Goal: Information Seeking & Learning: Learn about a topic

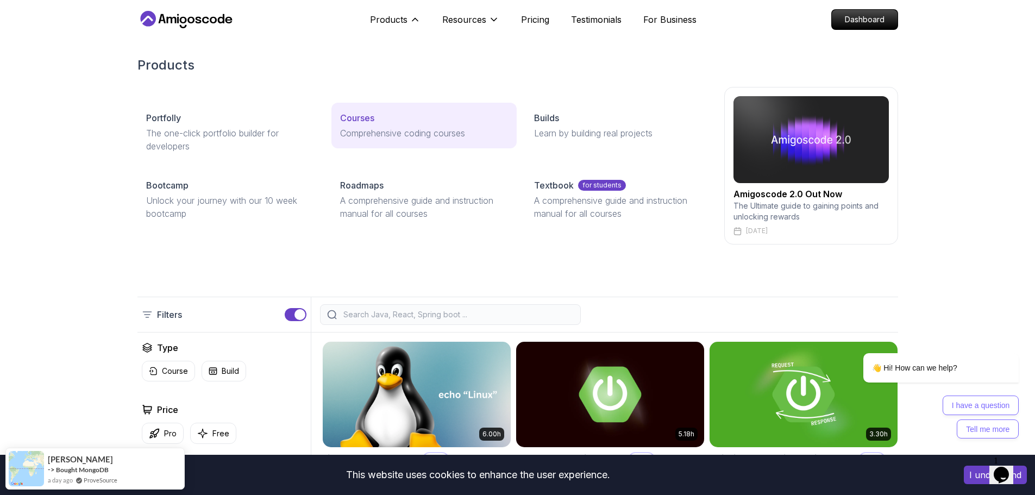
click at [357, 119] on p "Courses" at bounding box center [357, 117] width 34 height 13
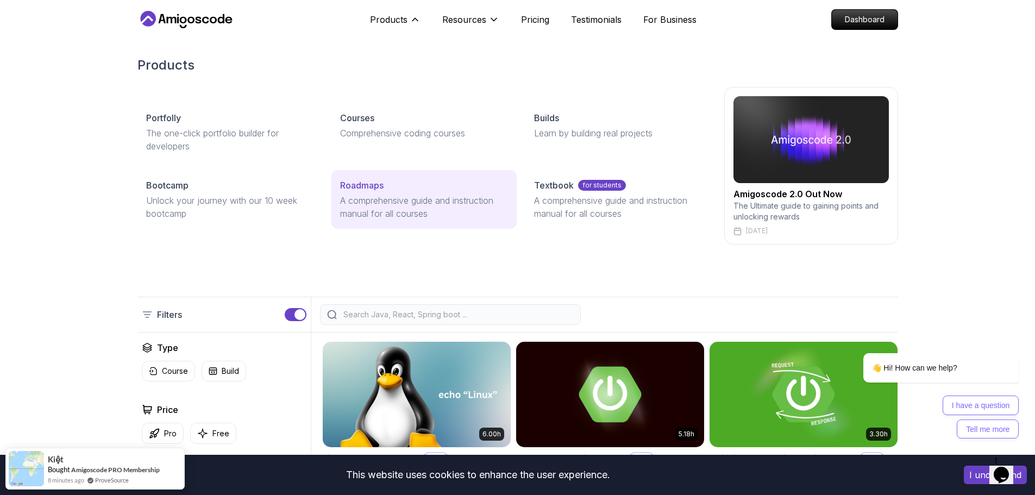
click at [404, 182] on div "Roadmaps" at bounding box center [424, 185] width 168 height 13
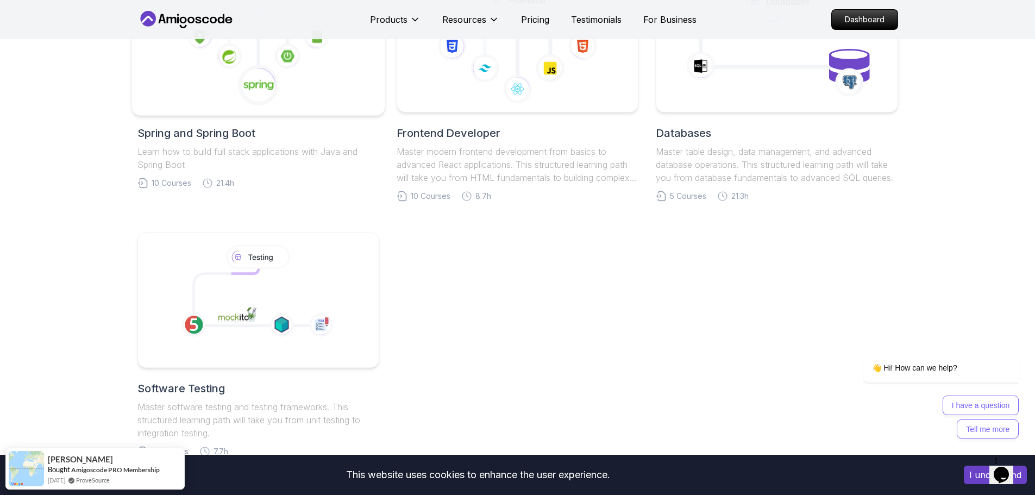
scroll to position [435, 0]
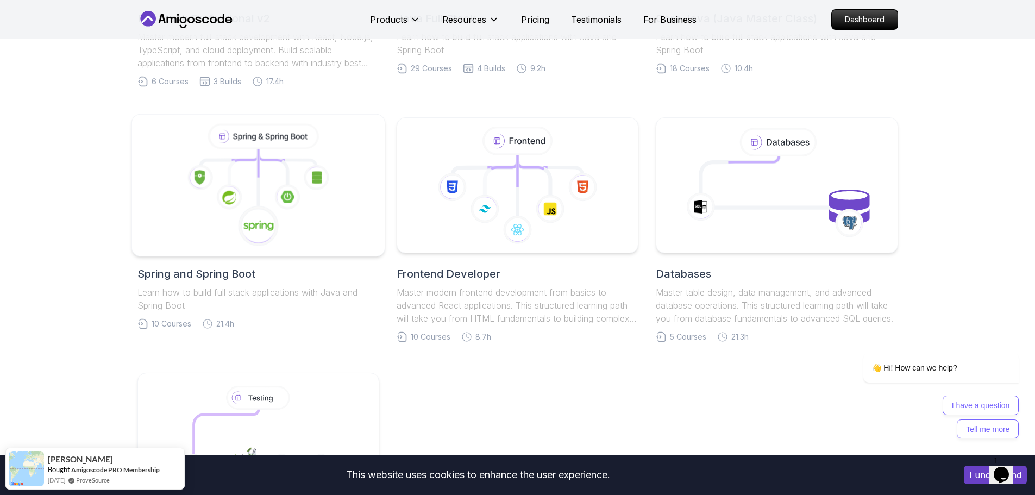
click at [344, 168] on icon at bounding box center [258, 185] width 235 height 123
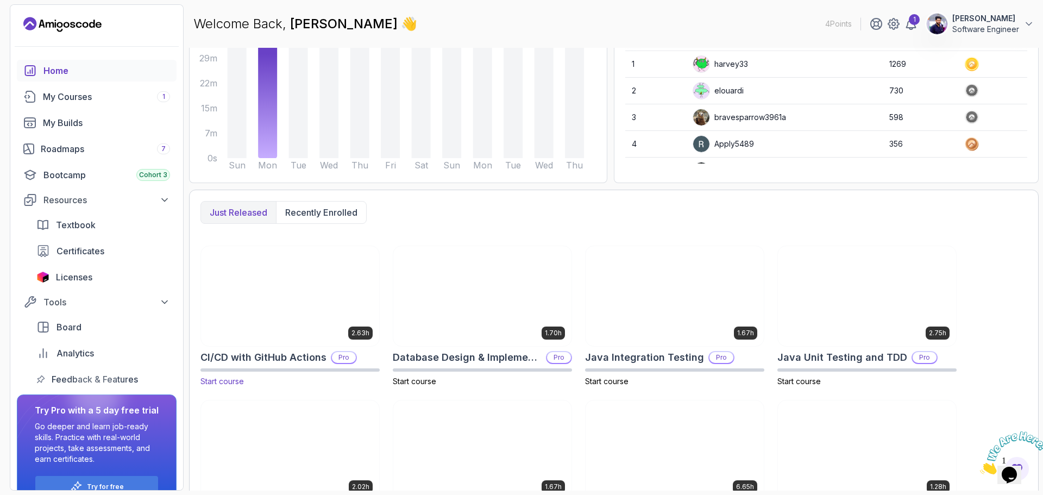
scroll to position [210, 0]
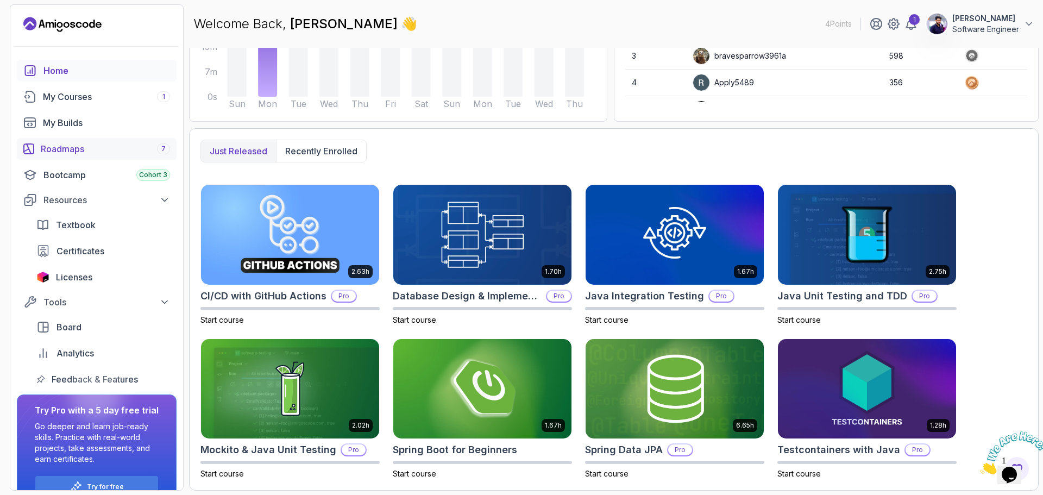
click at [78, 146] on div "Roadmaps 7" at bounding box center [105, 148] width 129 height 13
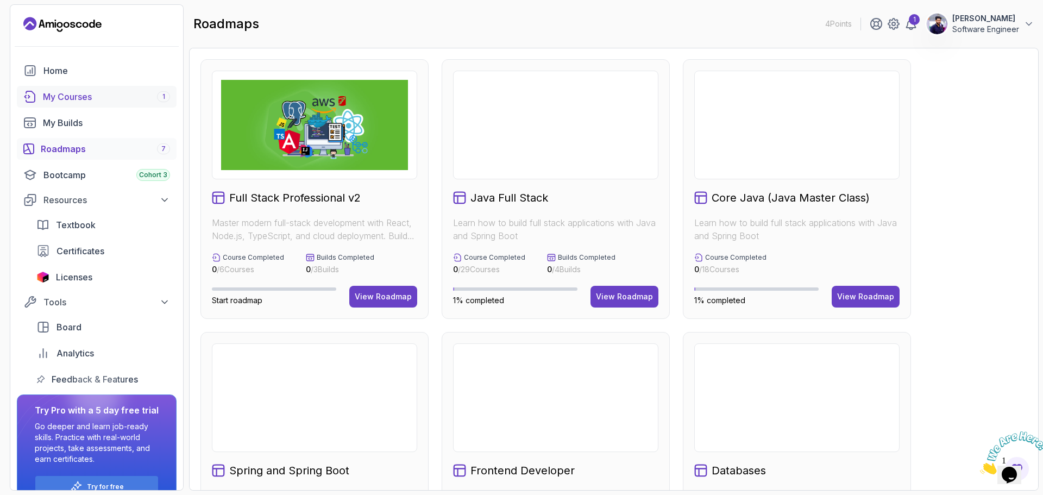
click at [104, 95] on div "My Courses 1" at bounding box center [106, 96] width 127 height 13
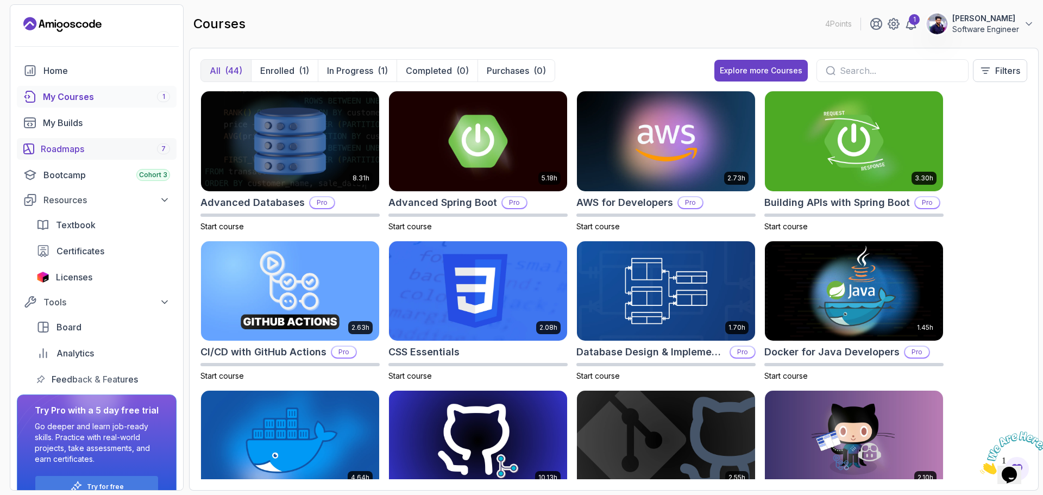
click at [97, 154] on div "Roadmaps 7" at bounding box center [105, 148] width 129 height 13
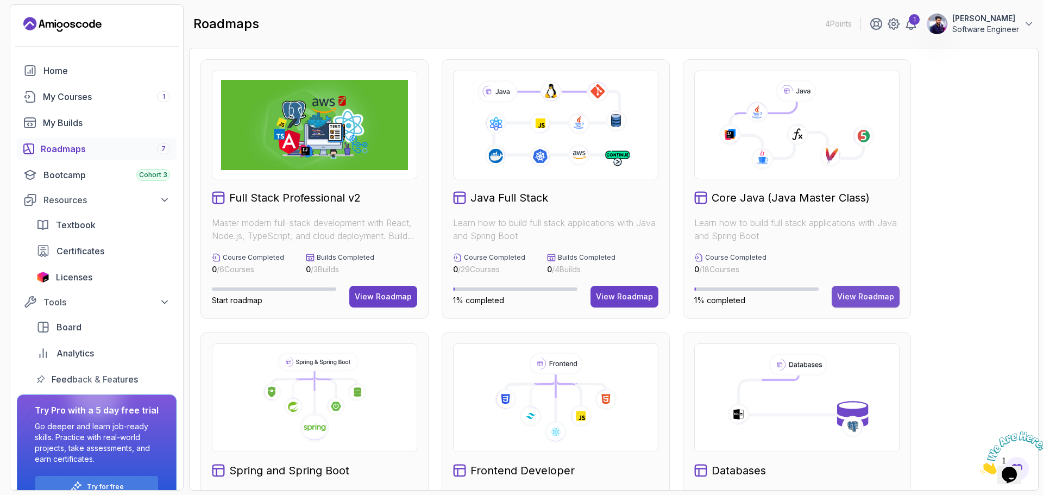
click at [871, 296] on div "View Roadmap" at bounding box center [865, 296] width 57 height 11
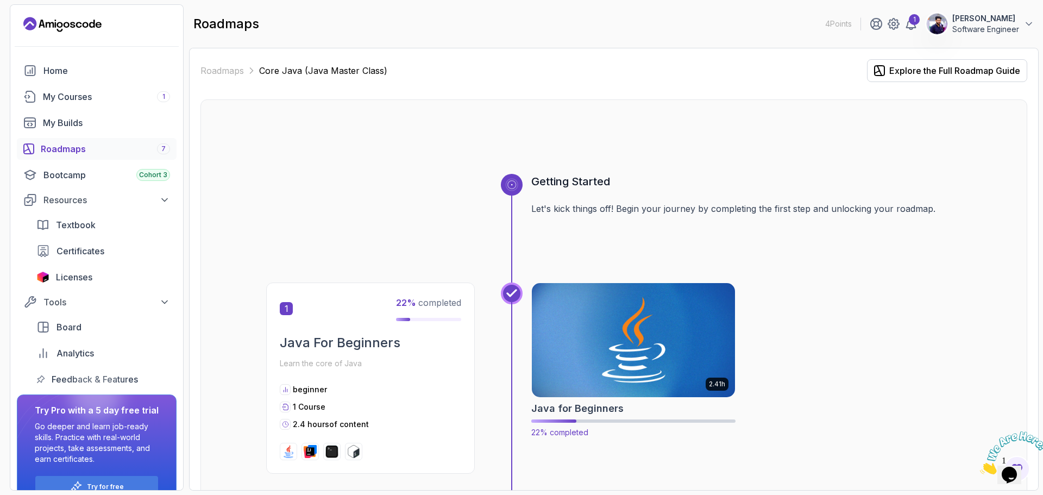
click at [692, 351] on img at bounding box center [634, 340] width 214 height 120
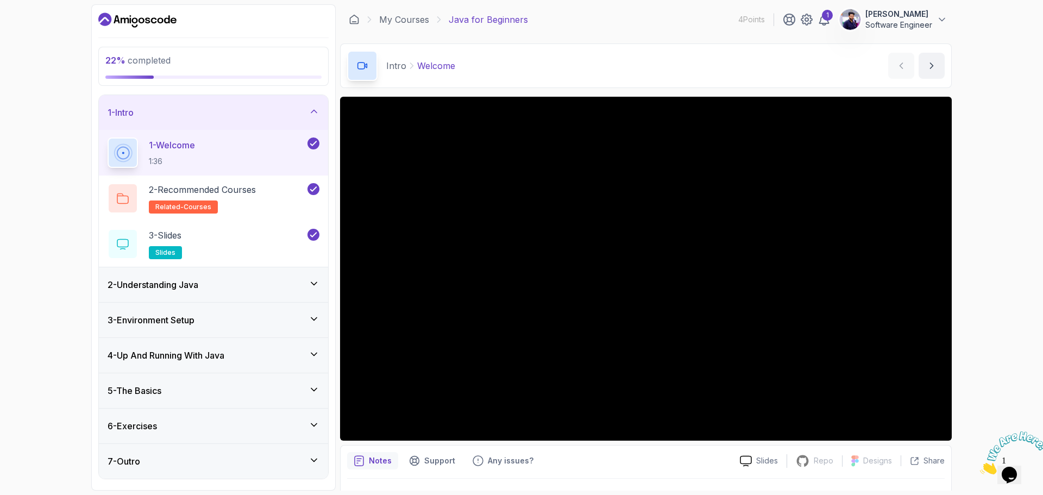
click at [304, 288] on div "2 - Understanding Java" at bounding box center [214, 284] width 212 height 13
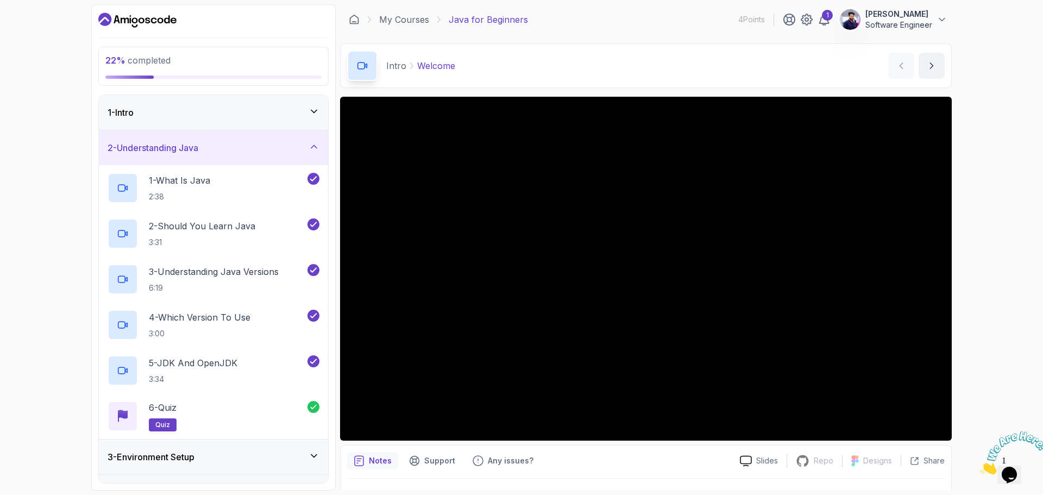
click at [311, 149] on icon at bounding box center [314, 146] width 11 height 11
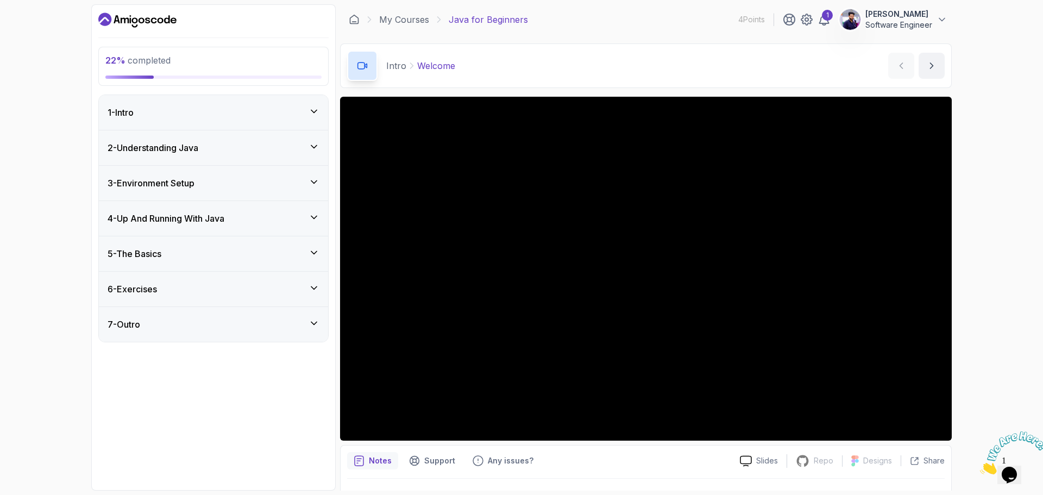
click at [310, 177] on icon at bounding box center [314, 182] width 11 height 11
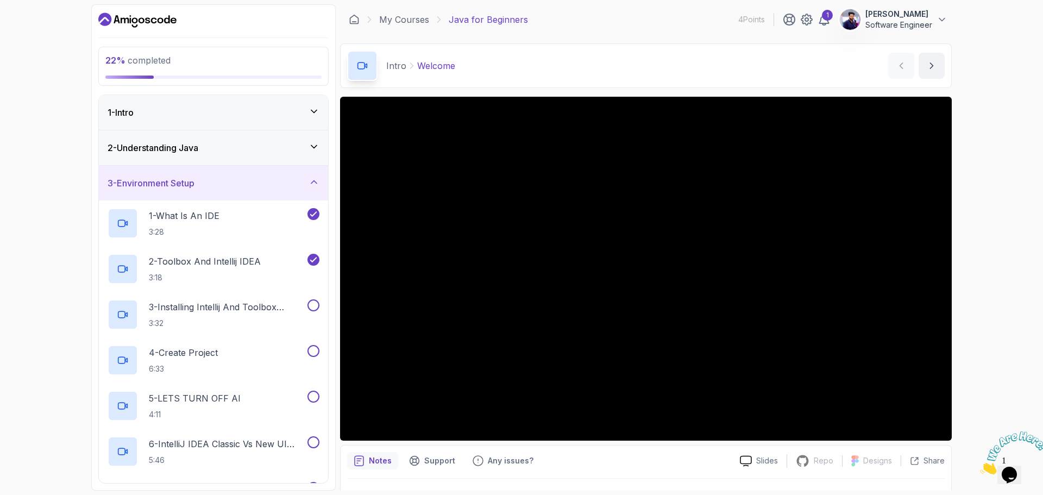
click at [310, 177] on icon at bounding box center [314, 182] width 11 height 11
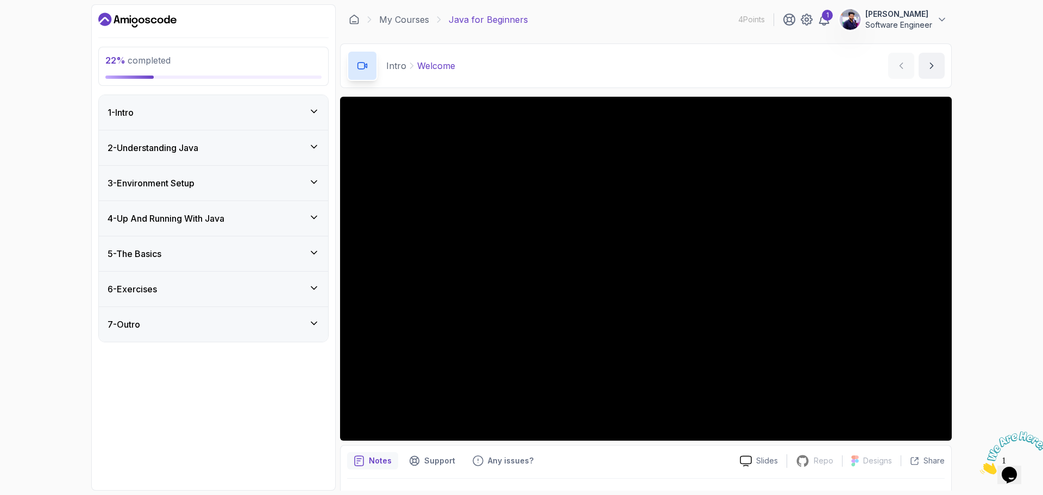
click at [306, 219] on div "4 - Up And Running With Java" at bounding box center [214, 218] width 212 height 13
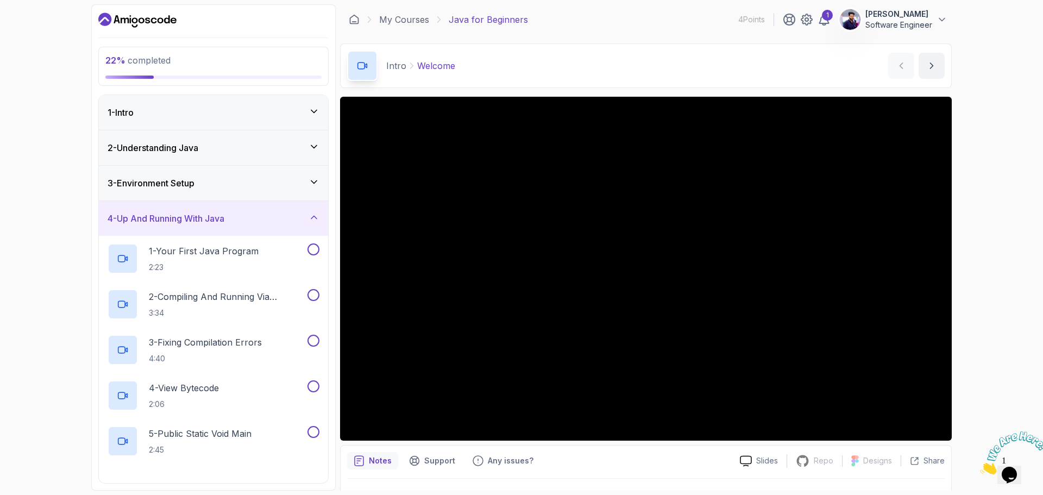
click at [306, 219] on div "4 - Up And Running With Java" at bounding box center [214, 218] width 212 height 13
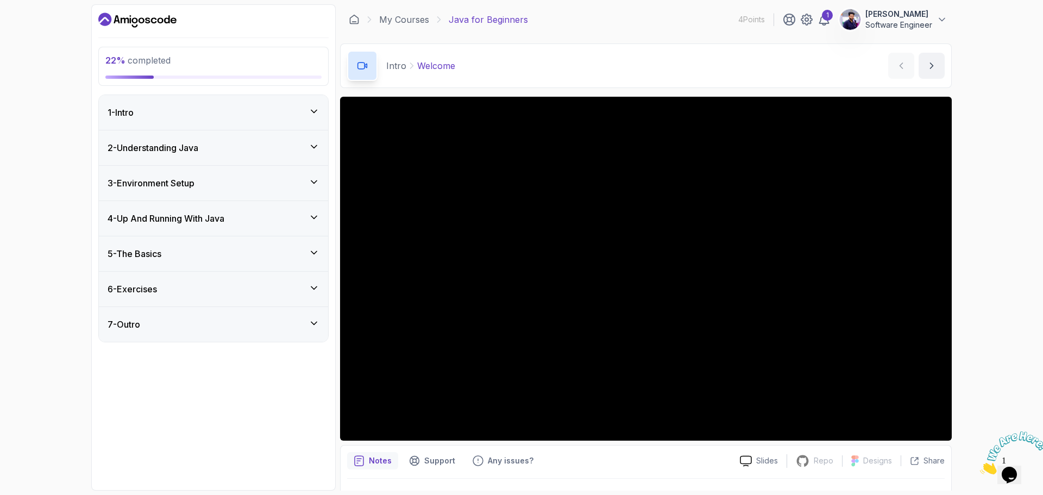
click at [309, 247] on div "5 - The Basics" at bounding box center [213, 253] width 229 height 35
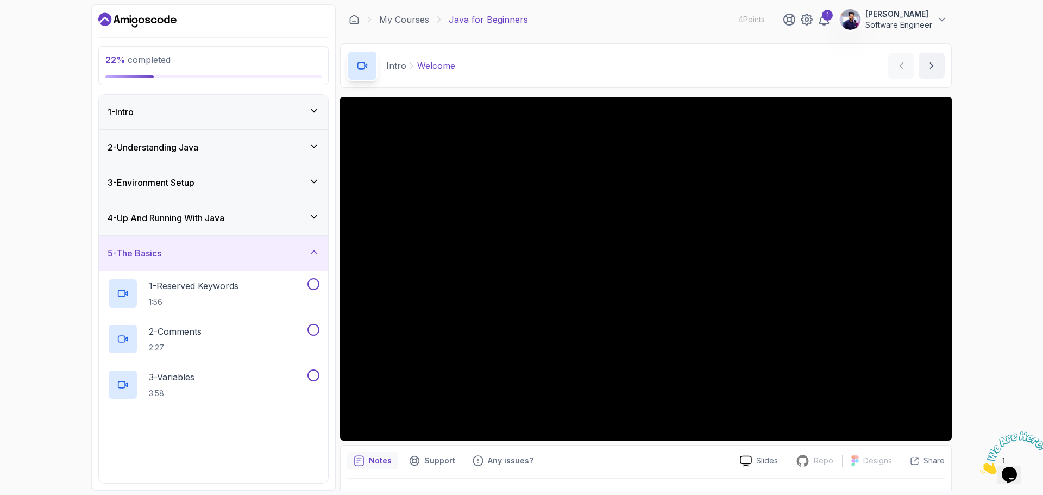
click at [309, 249] on icon at bounding box center [314, 252] width 11 height 11
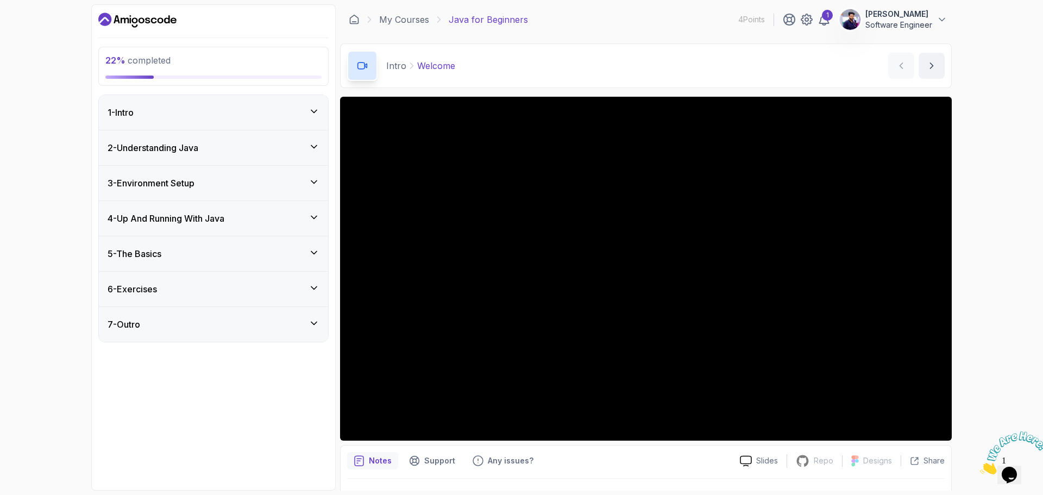
click at [308, 294] on div "6 - Exercises" at bounding box center [214, 288] width 212 height 13
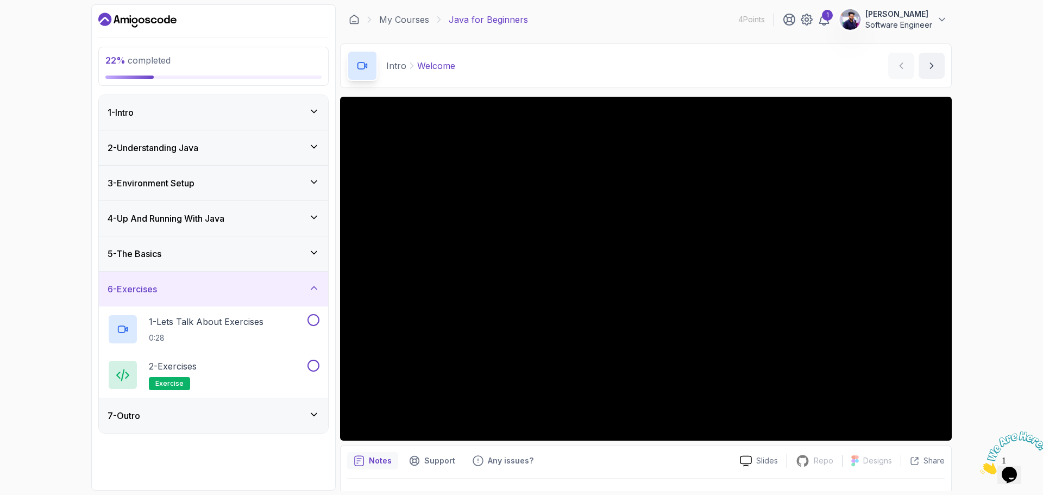
click at [308, 292] on div "6 - Exercises" at bounding box center [214, 288] width 212 height 13
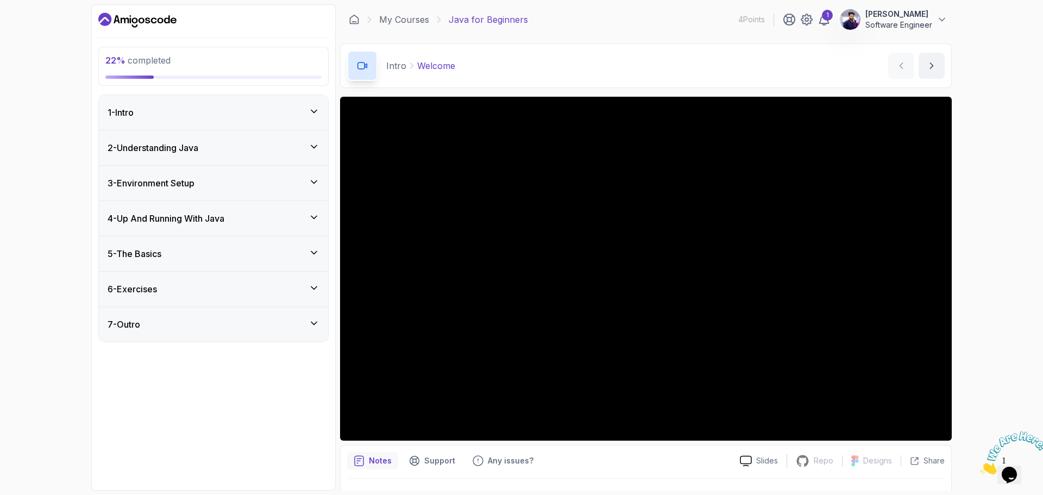
click at [308, 292] on div "6 - Exercises" at bounding box center [214, 288] width 212 height 13
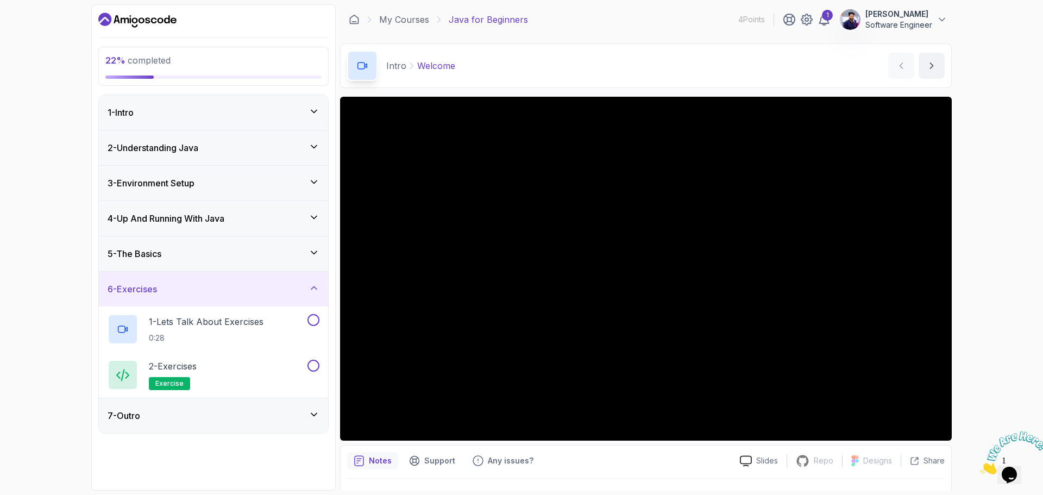
click at [310, 416] on icon at bounding box center [314, 414] width 11 height 11
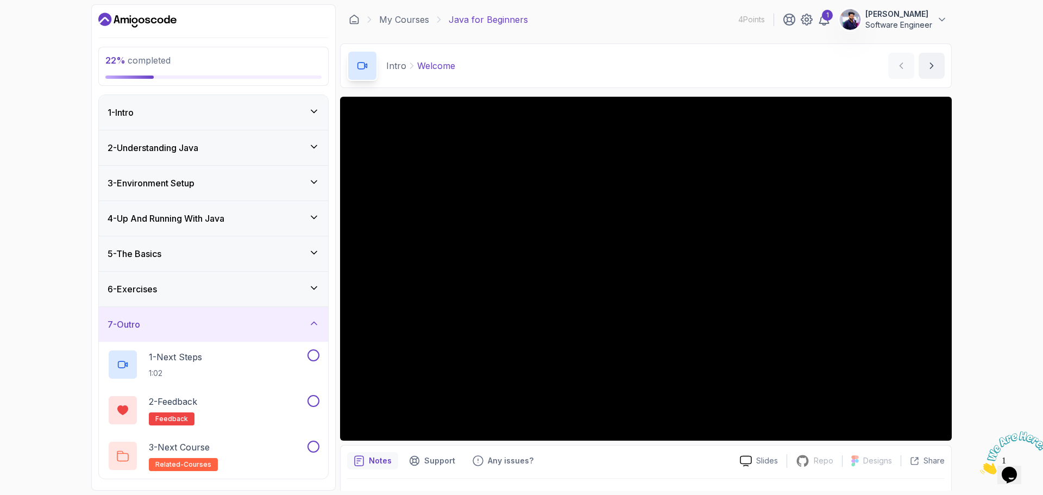
click at [314, 325] on icon at bounding box center [314, 323] width 11 height 11
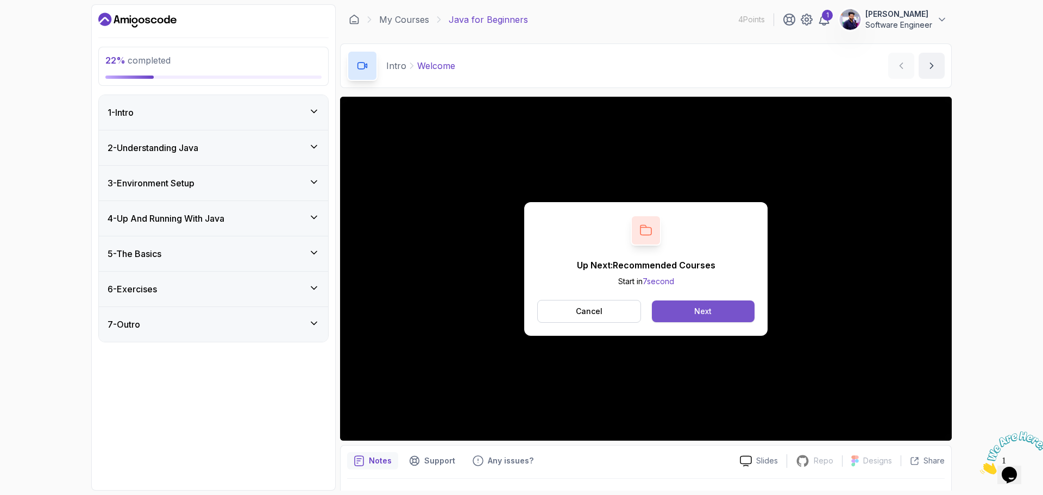
click at [695, 309] on div "Next" at bounding box center [702, 311] width 17 height 11
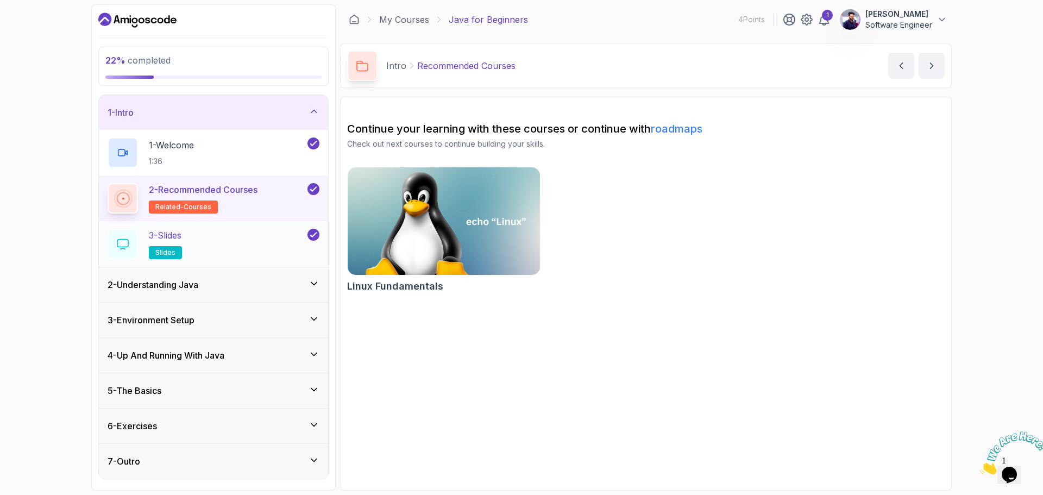
click at [260, 245] on div "3 - Slides slides" at bounding box center [207, 244] width 198 height 30
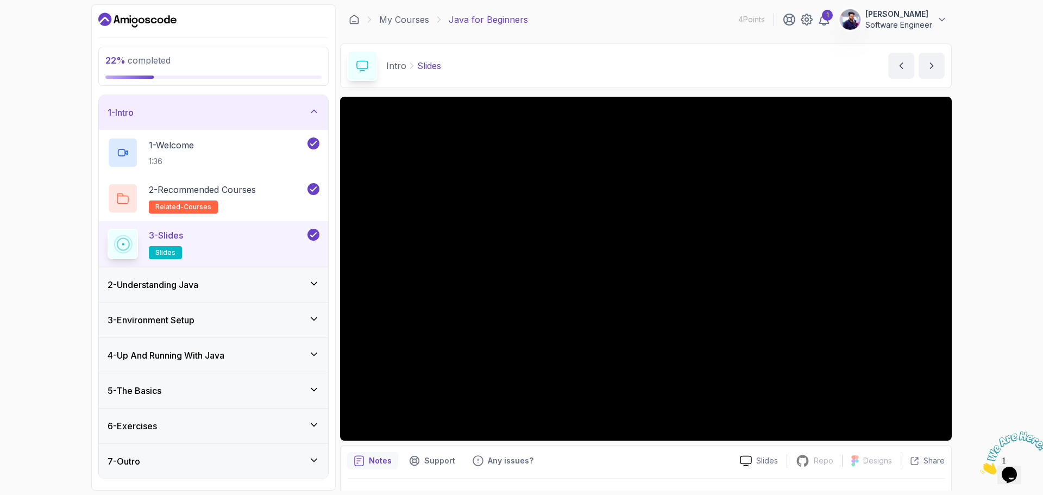
click at [313, 288] on icon at bounding box center [314, 283] width 11 height 11
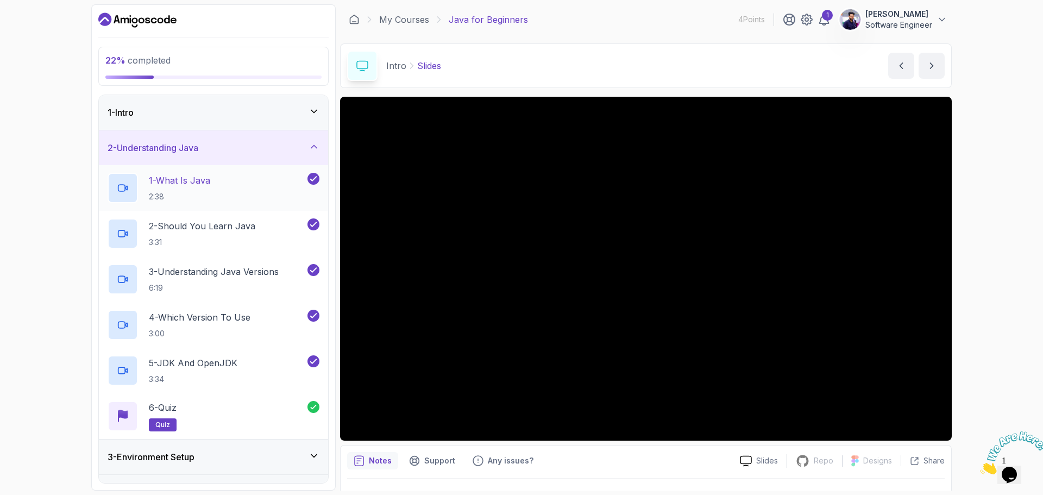
click at [274, 197] on div "1 - What Is Java 2:38" at bounding box center [207, 188] width 198 height 30
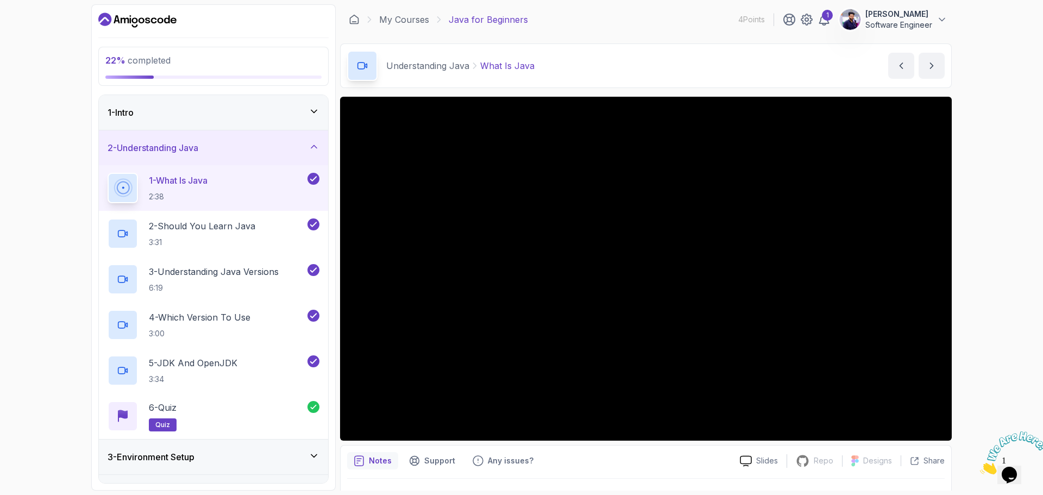
click at [108, 173] on button "1 - What Is Java 2:38" at bounding box center [214, 188] width 212 height 30
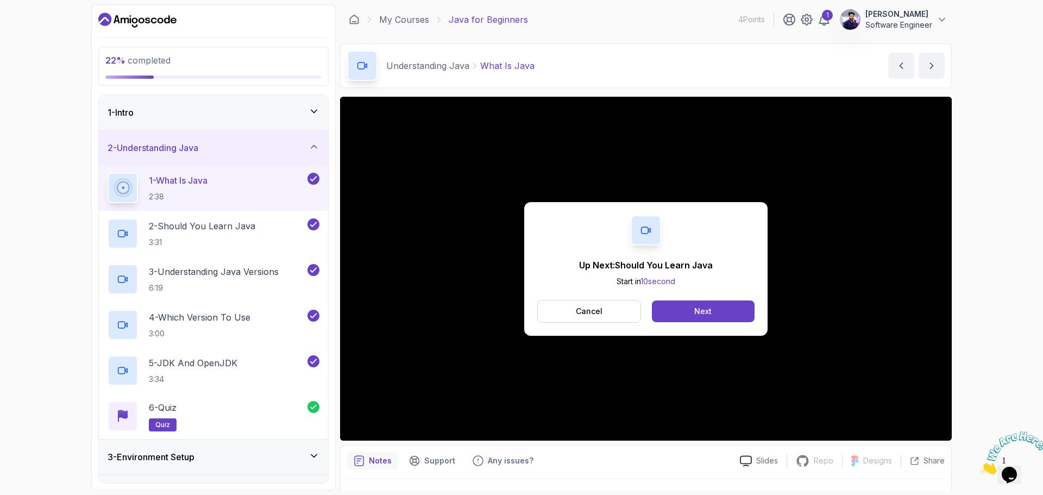
click at [518, 190] on div "Up Next: Should You Learn Java Start in 10 second Cancel Next" at bounding box center [646, 269] width 612 height 344
click at [688, 311] on button "Next" at bounding box center [703, 311] width 103 height 22
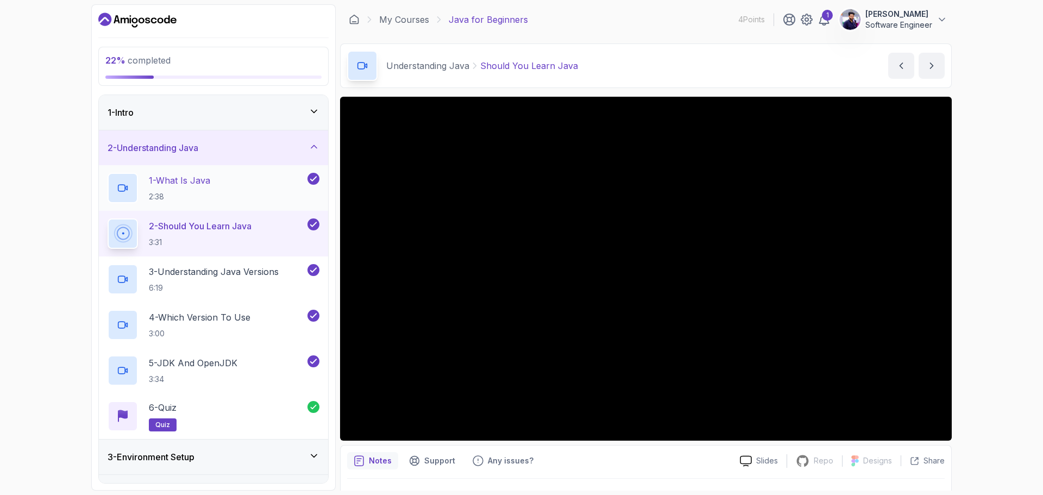
click at [228, 194] on div "1 - What Is Java 2:38" at bounding box center [207, 188] width 198 height 30
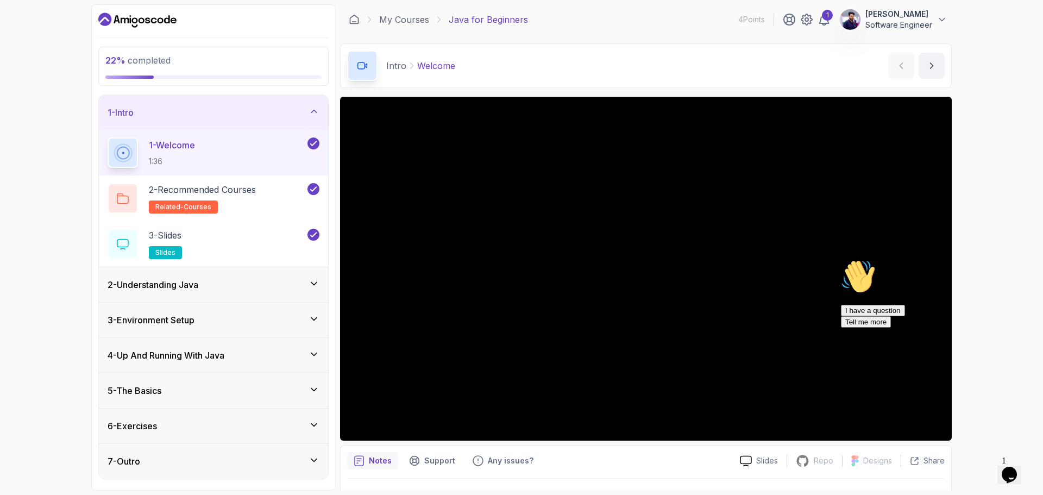
click at [877, 328] on div "I have a question Tell me more" at bounding box center [939, 316] width 196 height 23
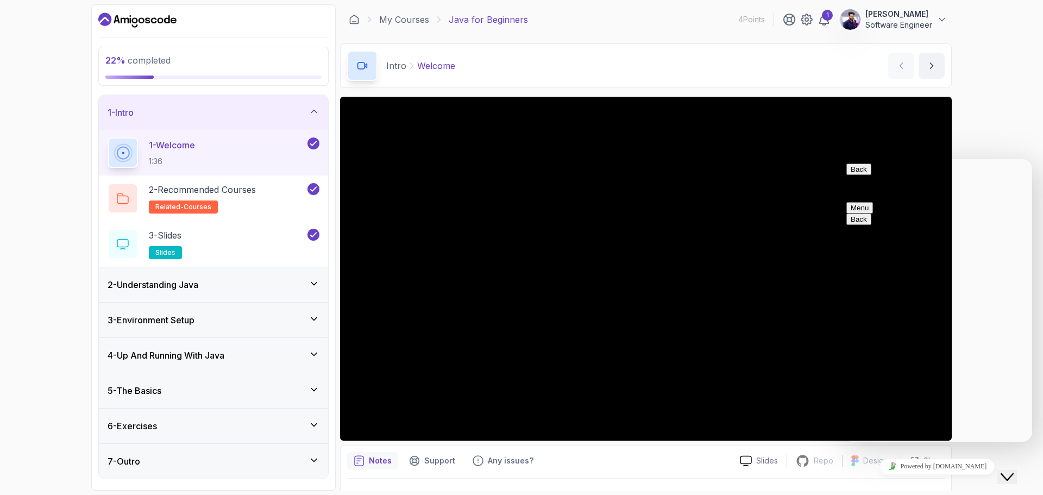
click at [1018, 141] on div "22 % completed 1 - Intro 1 - Welcome 1:36 2 - Recommended Courses related-cours…" at bounding box center [521, 247] width 1043 height 495
click at [873, 202] on button "Menu" at bounding box center [859, 207] width 27 height 11
click at [1013, 142] on div "22 % completed 1 - Intro 1 - Welcome 1:36 2 - Recommended Courses related-cours…" at bounding box center [521, 247] width 1043 height 495
click at [1014, 470] on icon "Close Chat This icon closes the chat window." at bounding box center [1007, 476] width 13 height 13
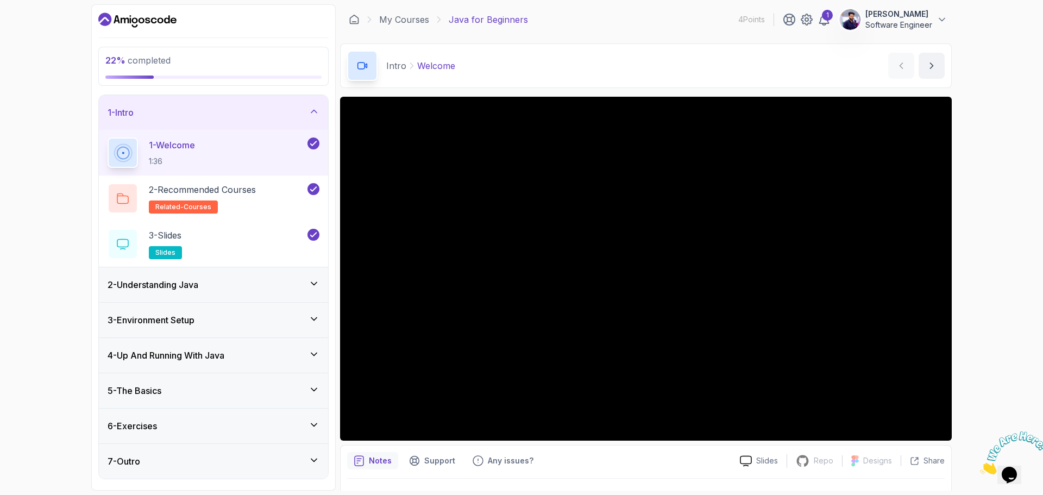
drag, startPoint x: 162, startPoint y: 27, endPoint x: 41, endPoint y: 108, distance: 146.2
click at [41, 108] on div "22 % completed 1 - Intro 1 - Welcome 1:36 2 - Recommended Courses related-cours…" at bounding box center [521, 247] width 1043 height 495
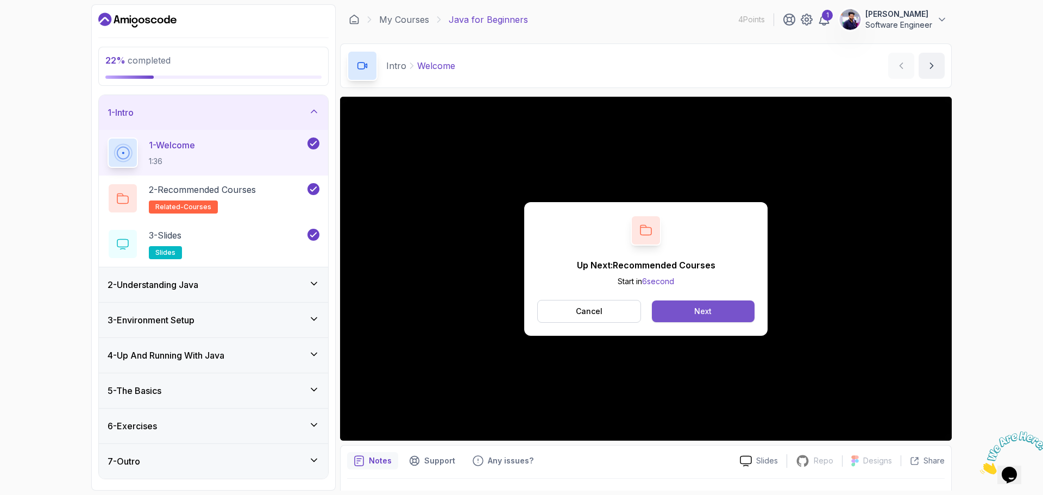
click at [725, 315] on button "Next" at bounding box center [703, 311] width 103 height 22
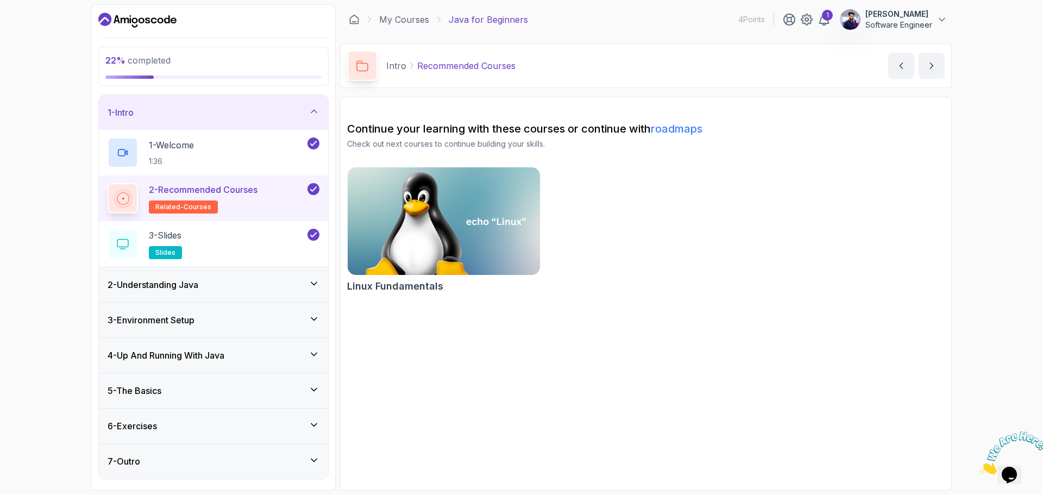
click at [229, 283] on div "2 - Understanding Java" at bounding box center [214, 284] width 212 height 13
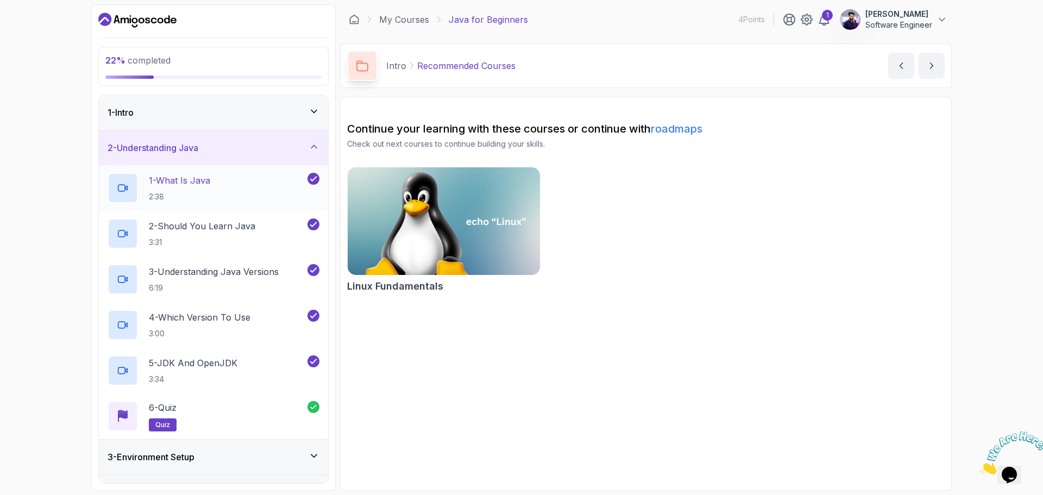
click at [219, 198] on div "1 - What Is Java 2:38" at bounding box center [207, 188] width 198 height 30
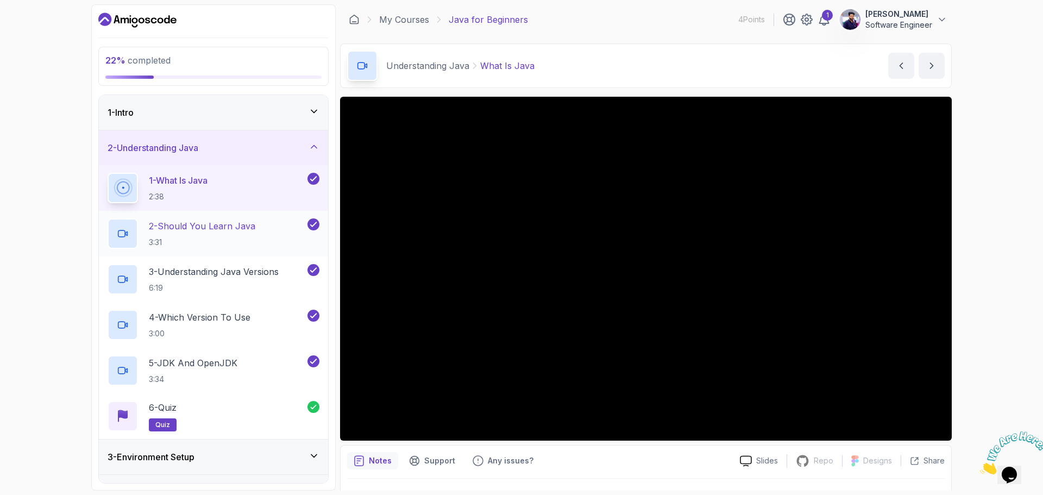
click at [255, 233] on h2 "2 - Should You Learn Java 3:31" at bounding box center [202, 233] width 106 height 28
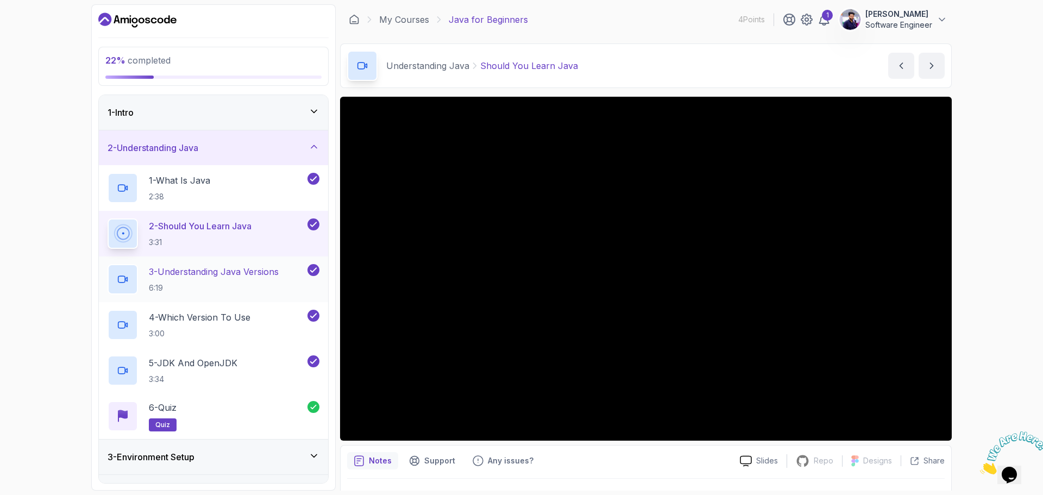
click at [235, 289] on p "6:19" at bounding box center [214, 287] width 130 height 11
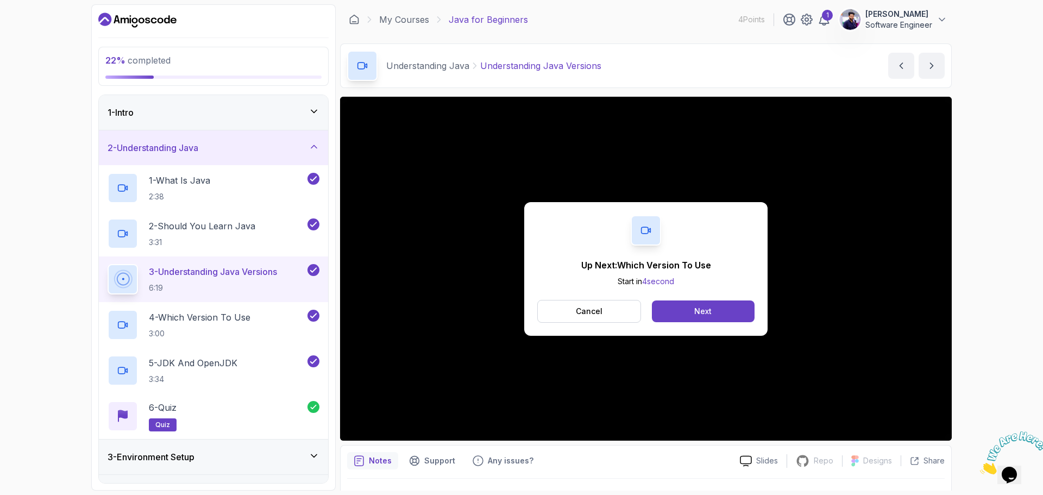
click at [714, 299] on div "Up Next: Which Version To Use Start in 4 second Cancel Next" at bounding box center [645, 269] width 243 height 134
click at [717, 311] on button "Next" at bounding box center [703, 311] width 103 height 22
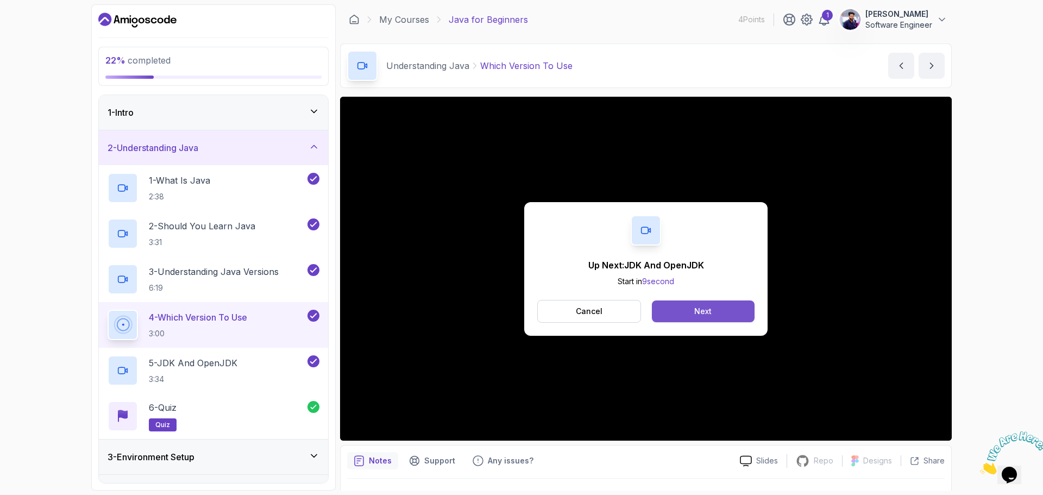
click at [678, 313] on button "Next" at bounding box center [703, 311] width 103 height 22
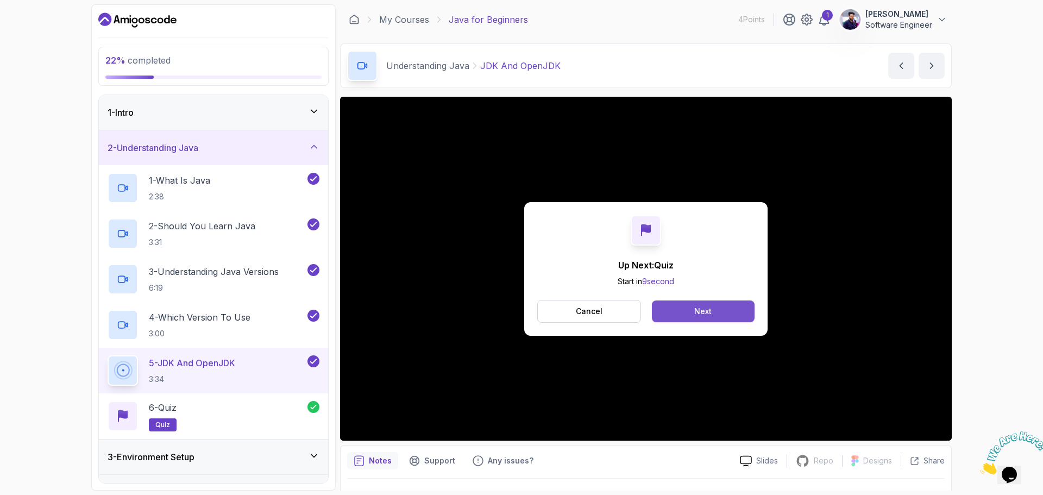
click at [683, 312] on button "Next" at bounding box center [703, 311] width 103 height 22
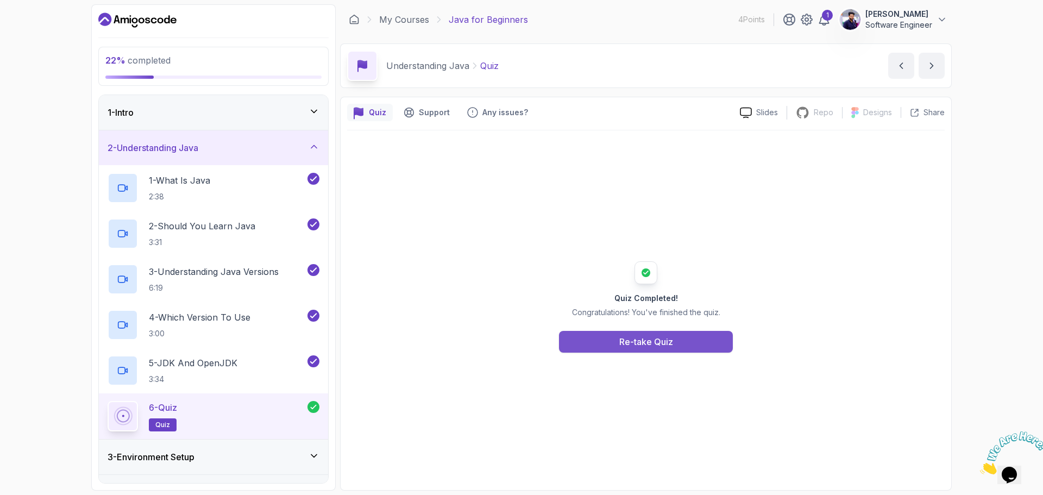
click at [667, 346] on div "Re-take Quiz" at bounding box center [646, 341] width 54 height 13
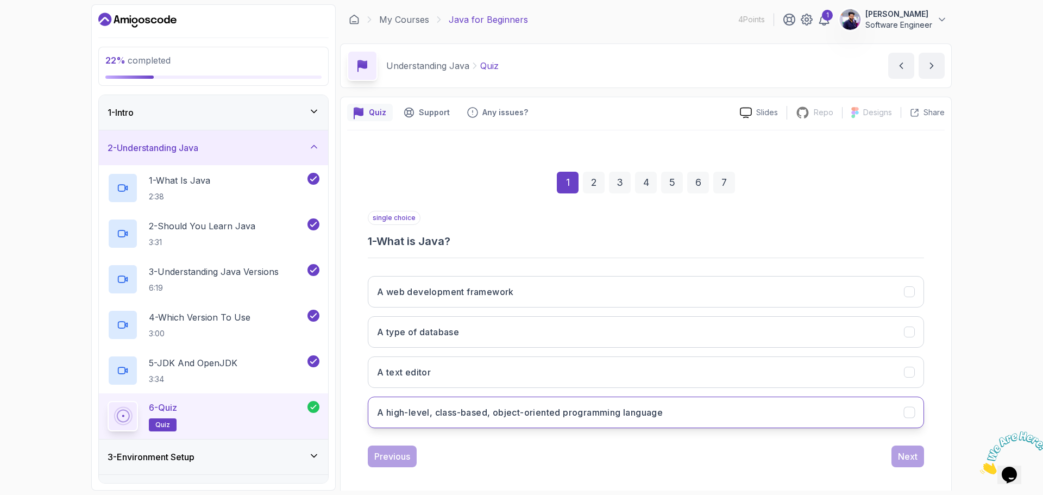
click at [539, 415] on h3 "A high-level, class-based, object-oriented programming language" at bounding box center [520, 412] width 286 height 13
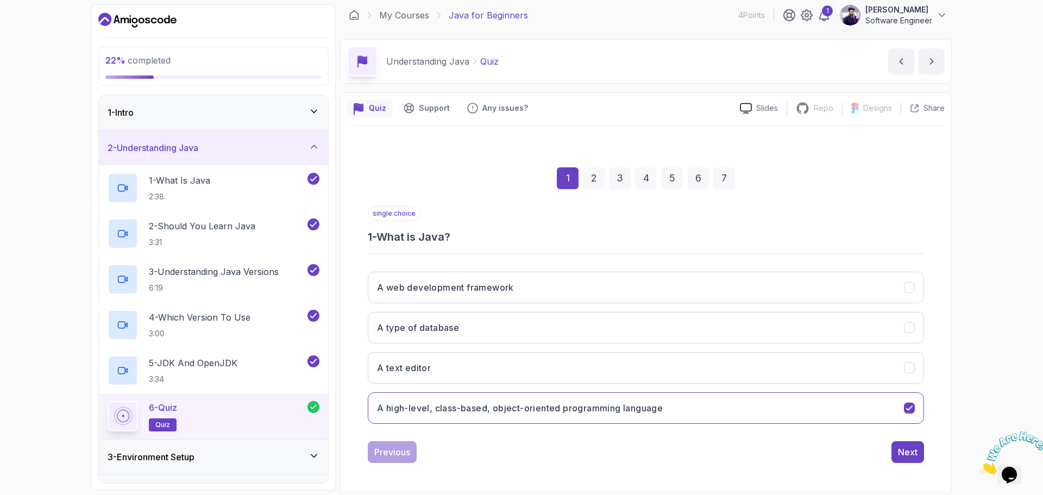
scroll to position [8, 0]
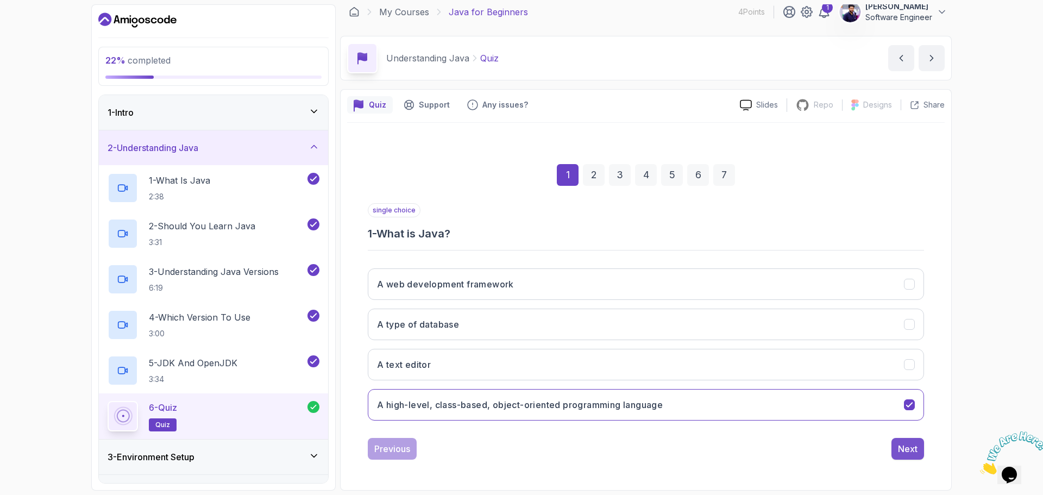
click at [912, 446] on div "Next" at bounding box center [908, 448] width 20 height 13
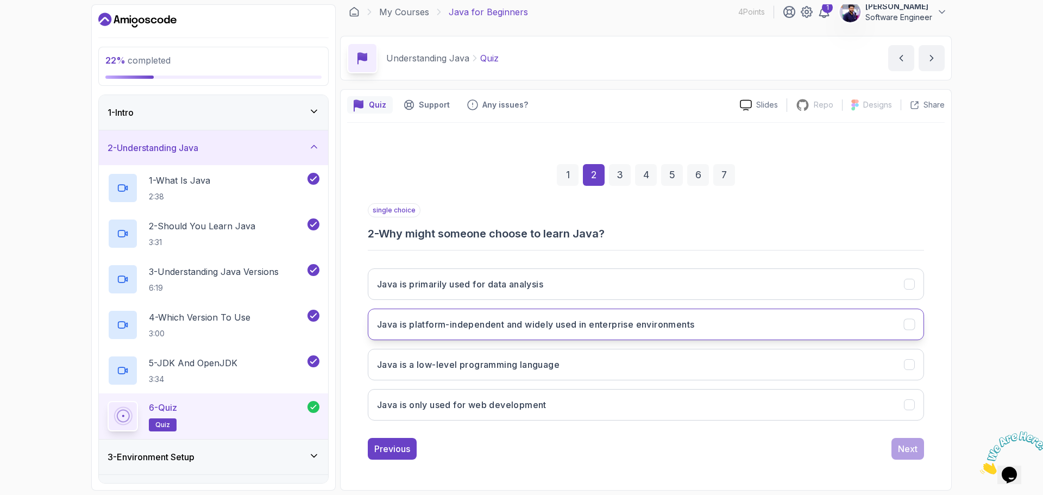
click at [530, 331] on button "Java is platform-independent and widely used in enterprise environments" at bounding box center [646, 325] width 556 height 32
click at [911, 449] on div "Next" at bounding box center [908, 448] width 20 height 13
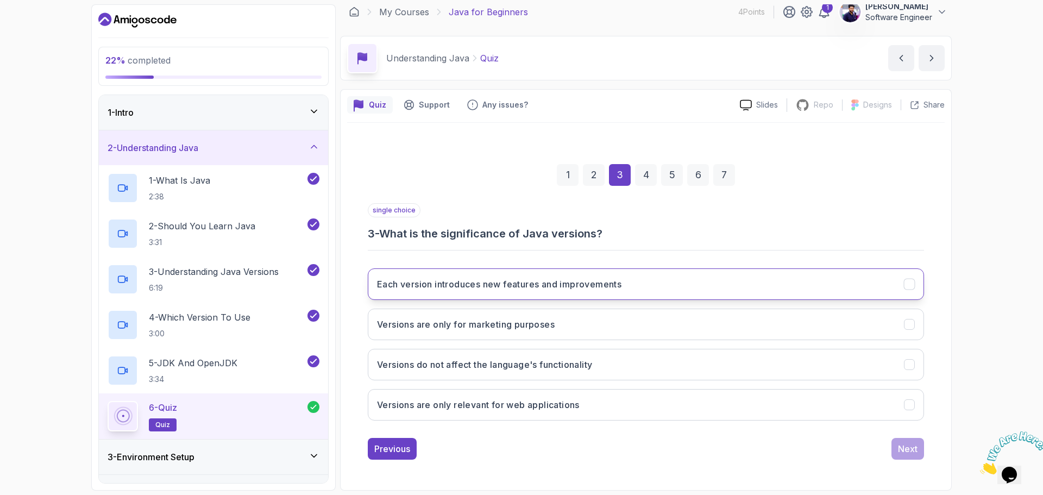
click at [489, 284] on h3 "Each version introduces new features and improvements" at bounding box center [499, 284] width 244 height 13
click at [908, 442] on div "Next" at bounding box center [908, 448] width 20 height 13
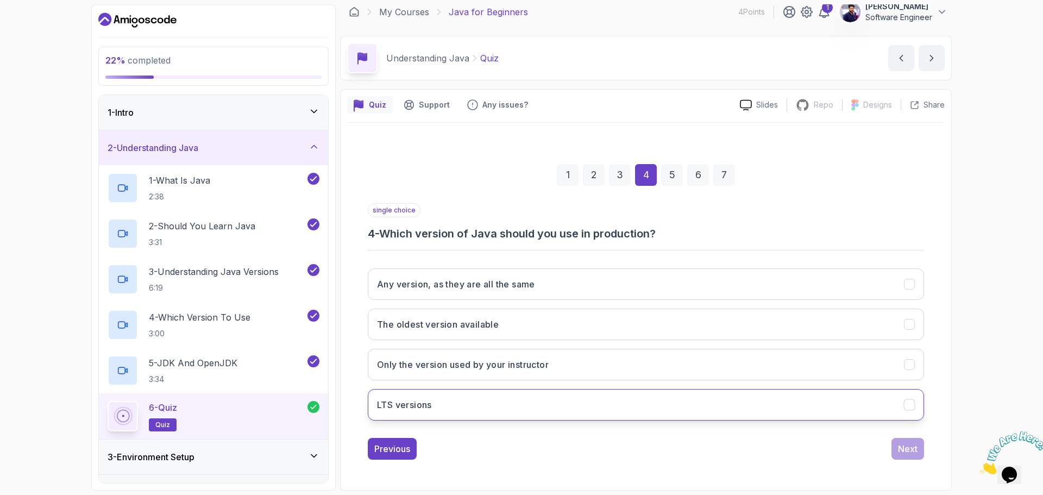
click at [434, 407] on button "LTS versions" at bounding box center [646, 405] width 556 height 32
click at [905, 455] on div "Next" at bounding box center [908, 448] width 20 height 13
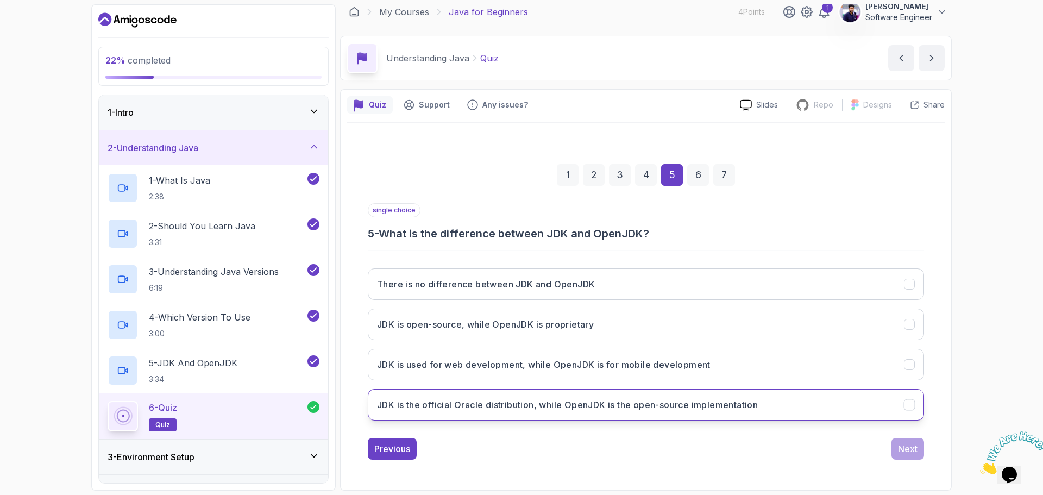
click at [627, 407] on h3 "JDK is the official Oracle distribution, while OpenJDK is the open-source imple…" at bounding box center [567, 404] width 381 height 13
click at [908, 449] on div "Next" at bounding box center [908, 448] width 20 height 13
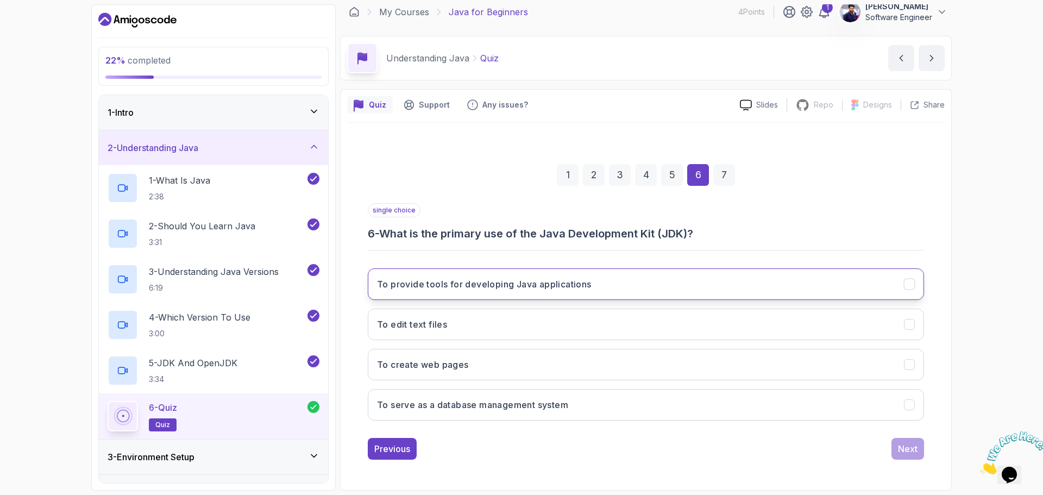
click at [528, 291] on button "To provide tools for developing Java applications" at bounding box center [646, 284] width 556 height 32
click at [917, 447] on div "Next" at bounding box center [908, 448] width 20 height 13
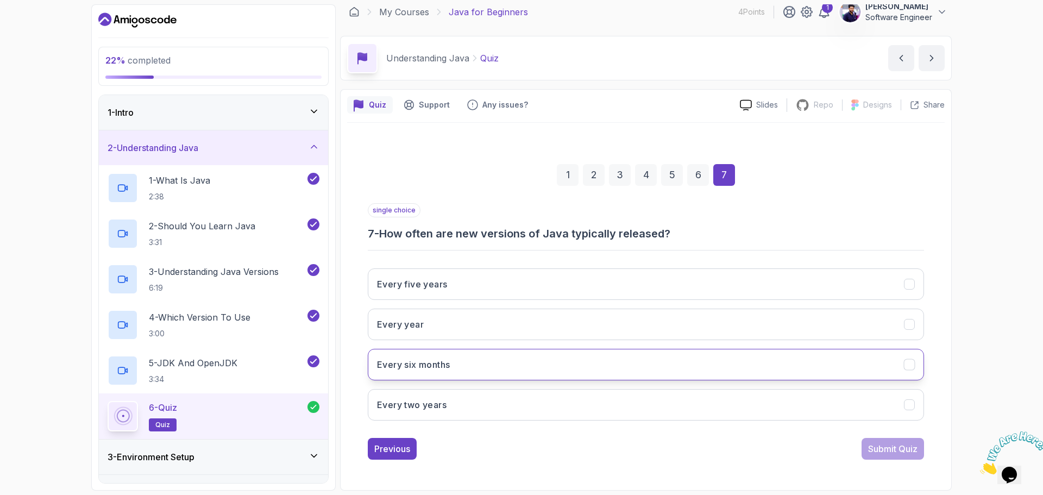
click at [482, 356] on button "Every six months" at bounding box center [646, 365] width 556 height 32
click at [878, 447] on div "Submit Quiz" at bounding box center [892, 448] width 49 height 13
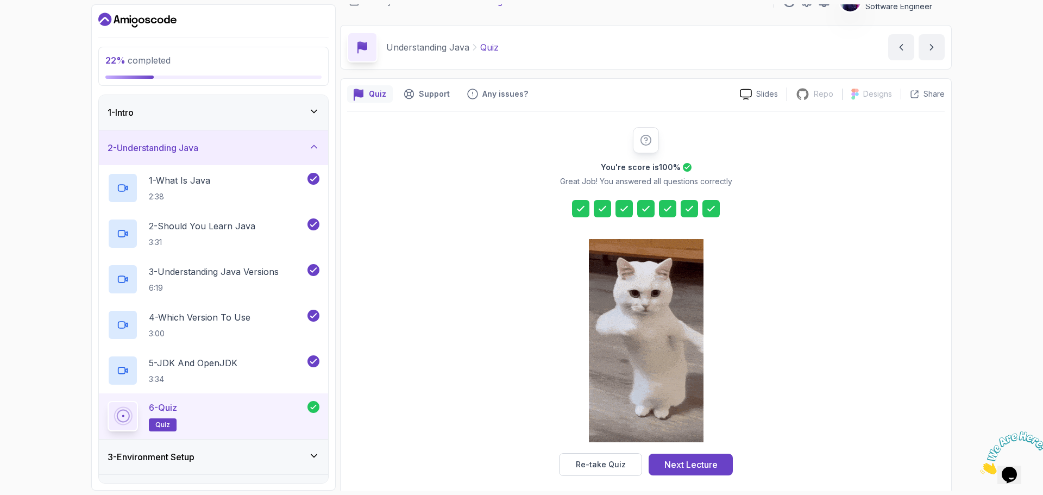
scroll to position [26, 0]
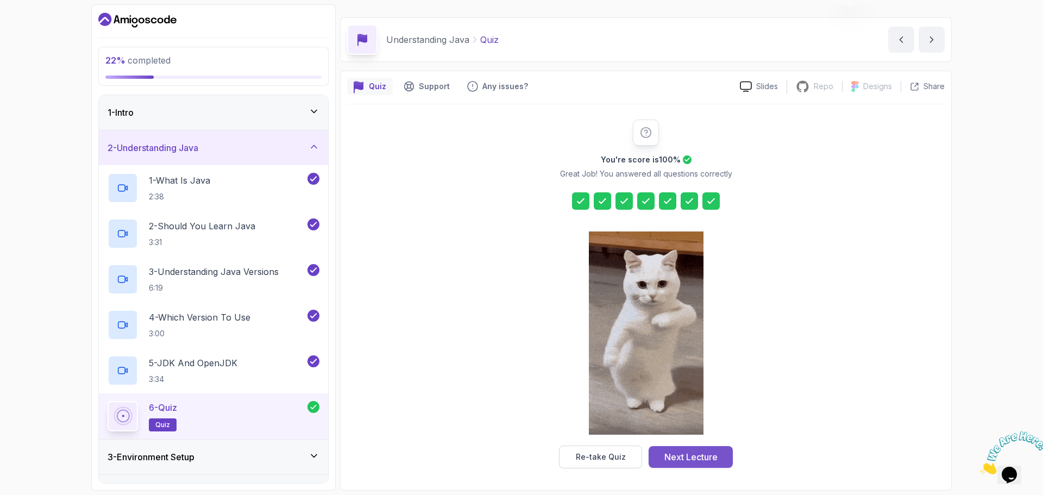
click at [668, 459] on div "Next Lecture" at bounding box center [690, 456] width 53 height 13
